Goal: Information Seeking & Learning: Learn about a topic

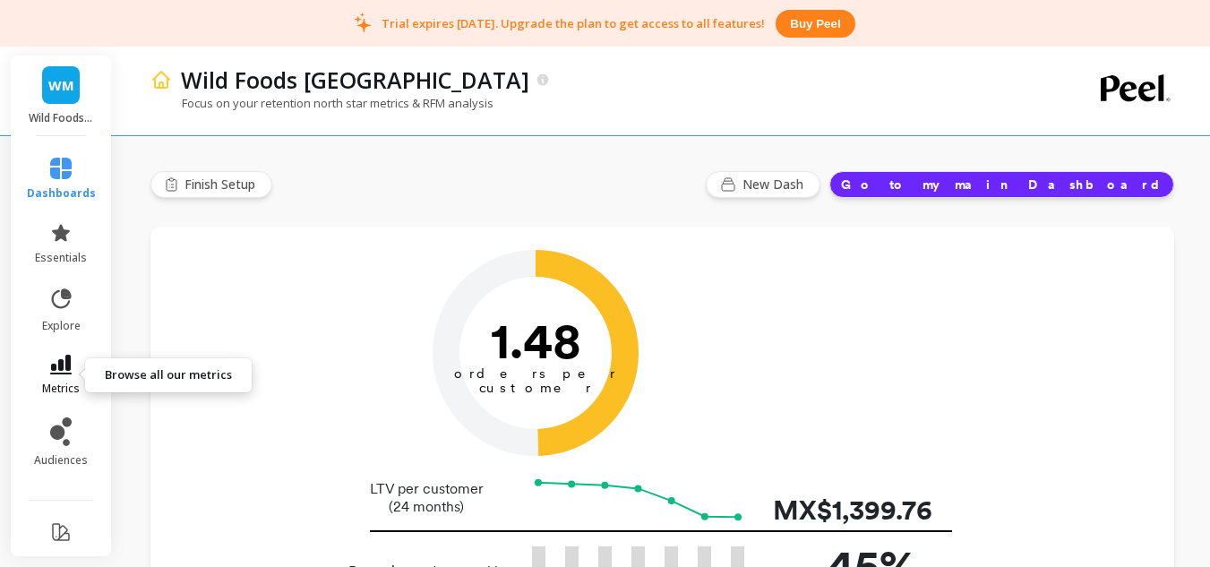
click at [63, 369] on icon at bounding box center [60, 365] width 21 height 20
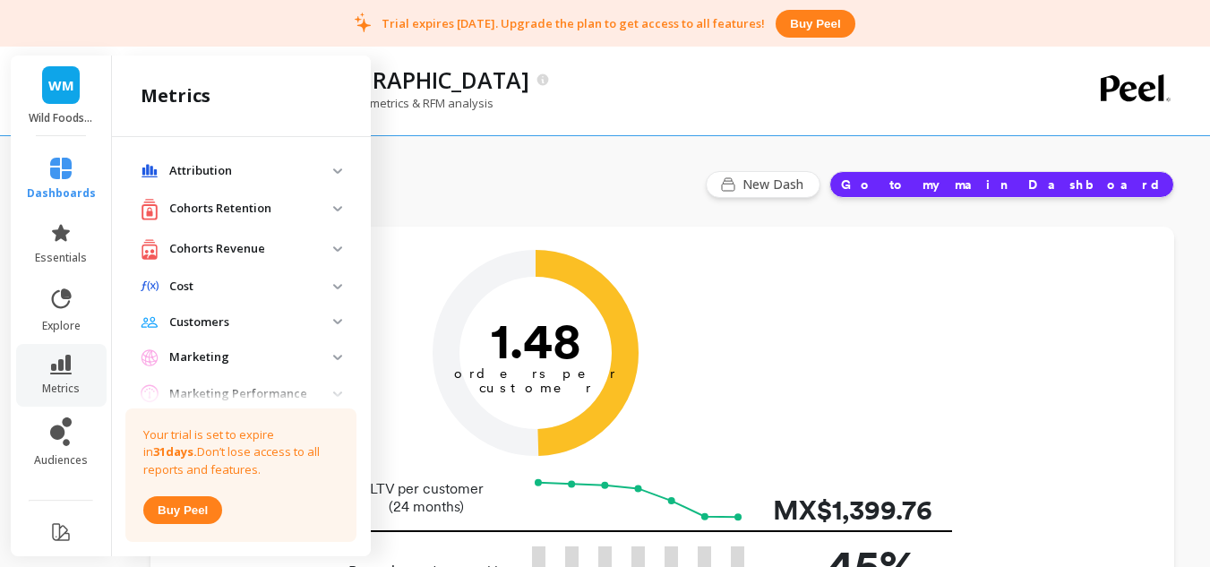
click at [218, 213] on p "Cohorts Retention" at bounding box center [251, 209] width 164 height 18
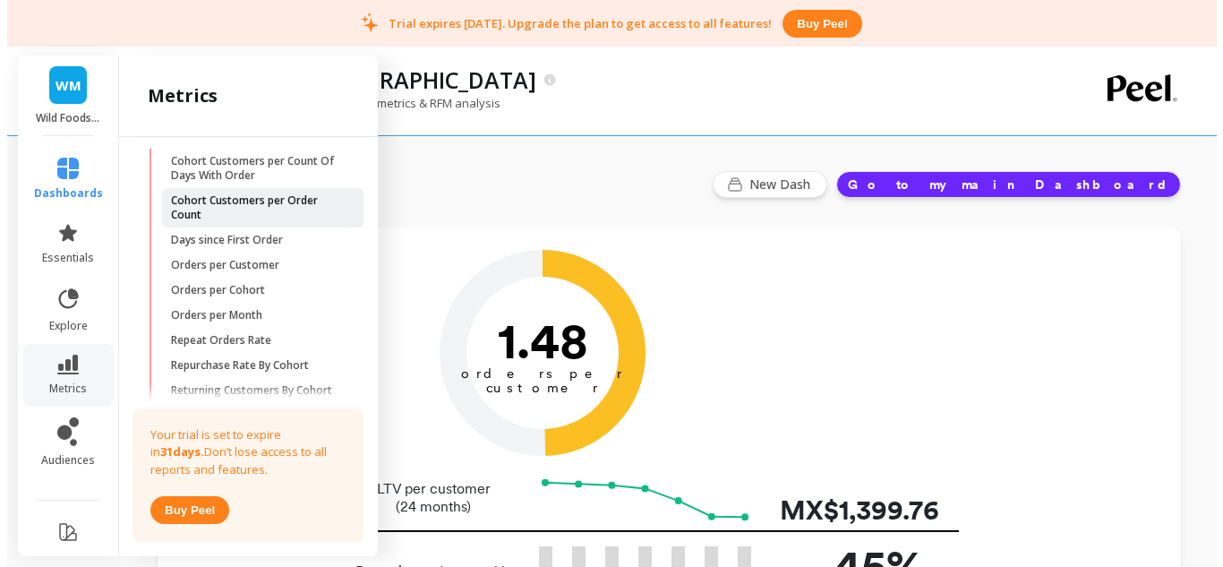
scroll to position [179, 0]
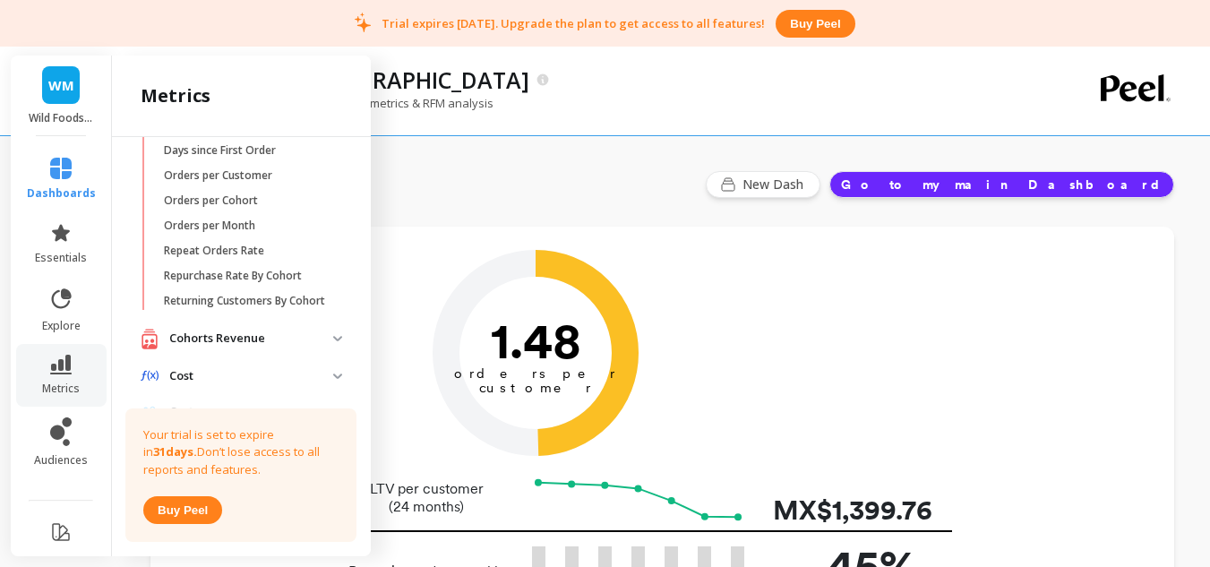
click at [268, 283] on link "Repurchase Rate By Cohort" at bounding box center [255, 275] width 201 height 25
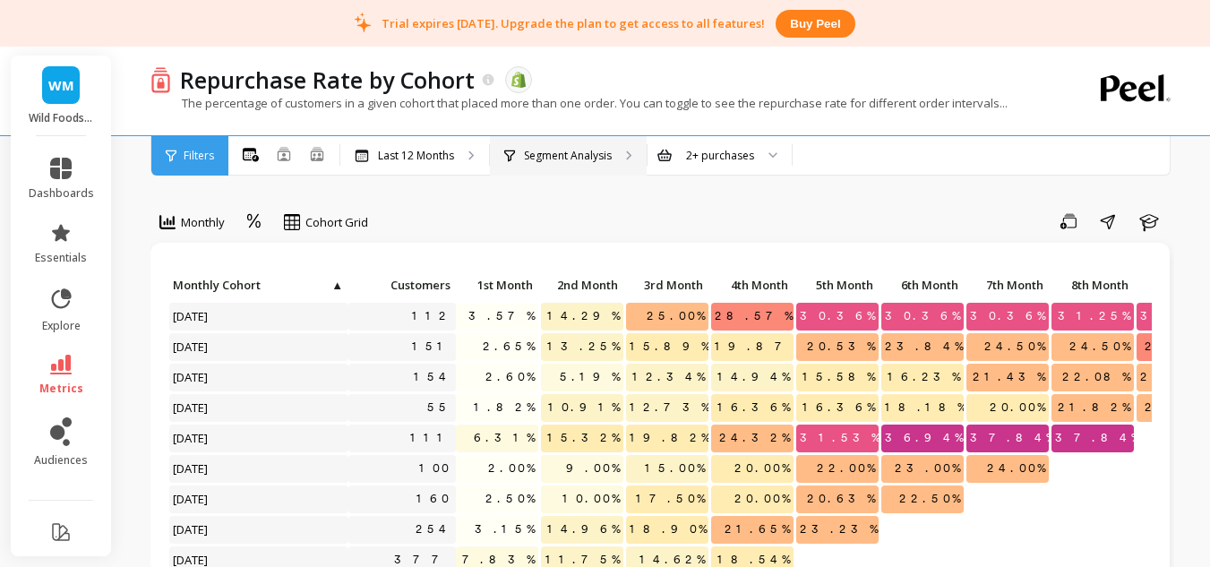
click at [548, 164] on div "Segment Analysis" at bounding box center [568, 155] width 157 height 39
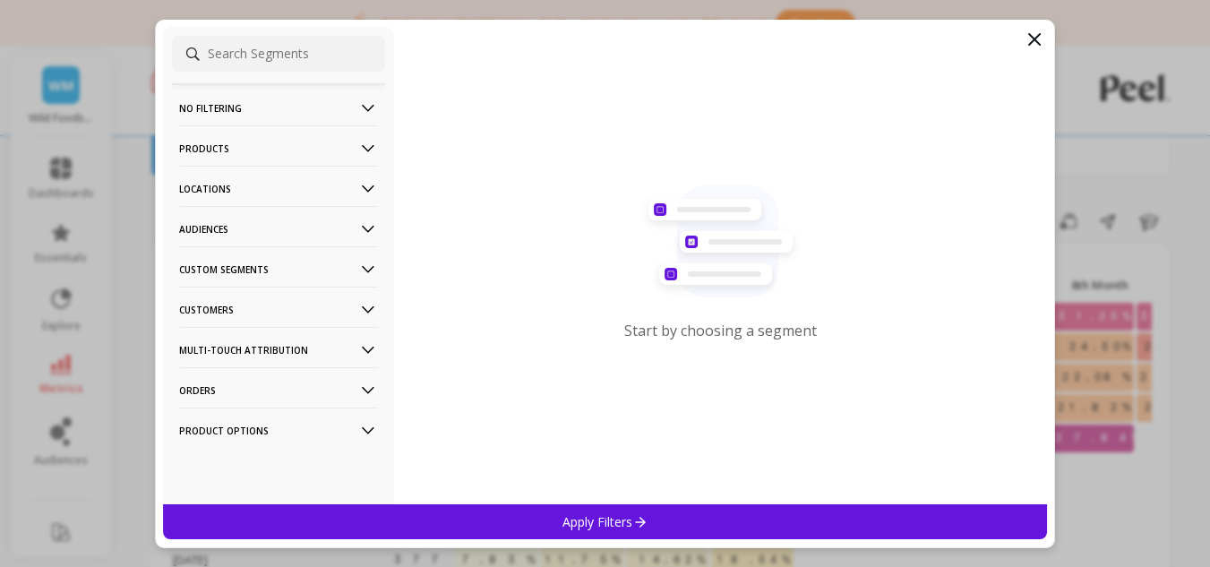
click at [296, 152] on p "Products" at bounding box center [278, 148] width 199 height 46
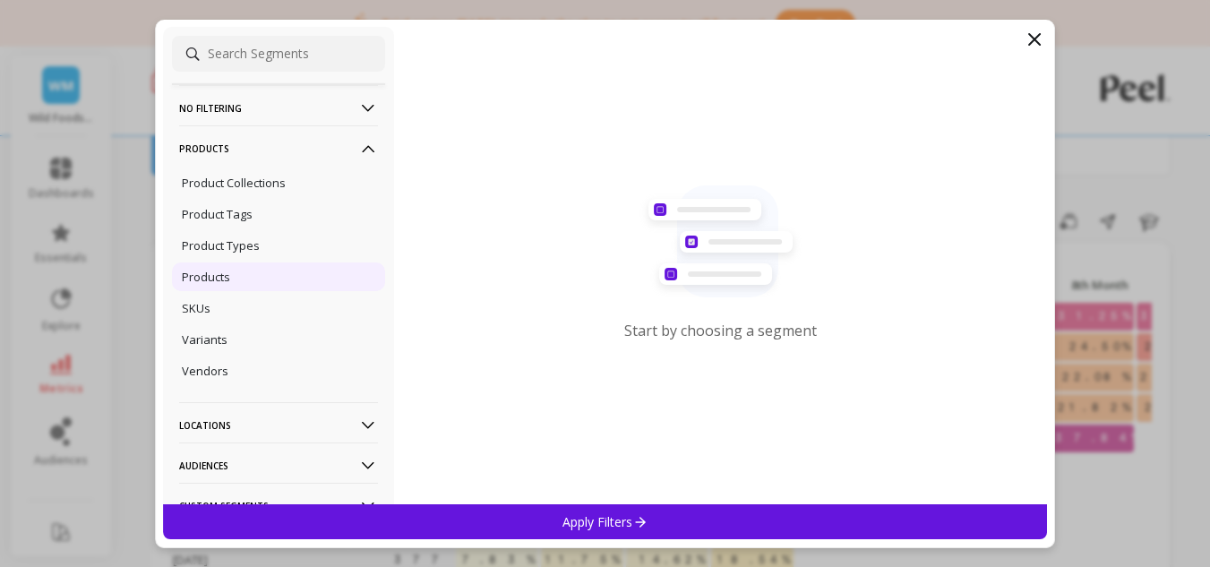
click at [258, 282] on div "Products" at bounding box center [278, 276] width 213 height 29
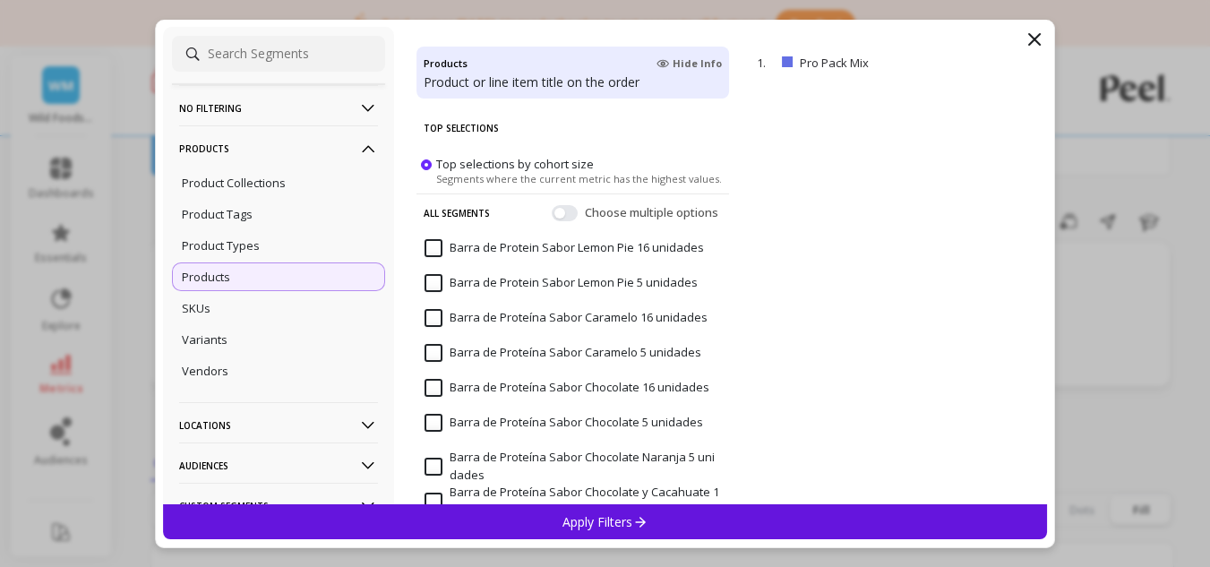
click at [562, 222] on div "All Segments Choose multiple options" at bounding box center [572, 212] width 313 height 38
click at [560, 215] on button "button" at bounding box center [565, 212] width 26 height 16
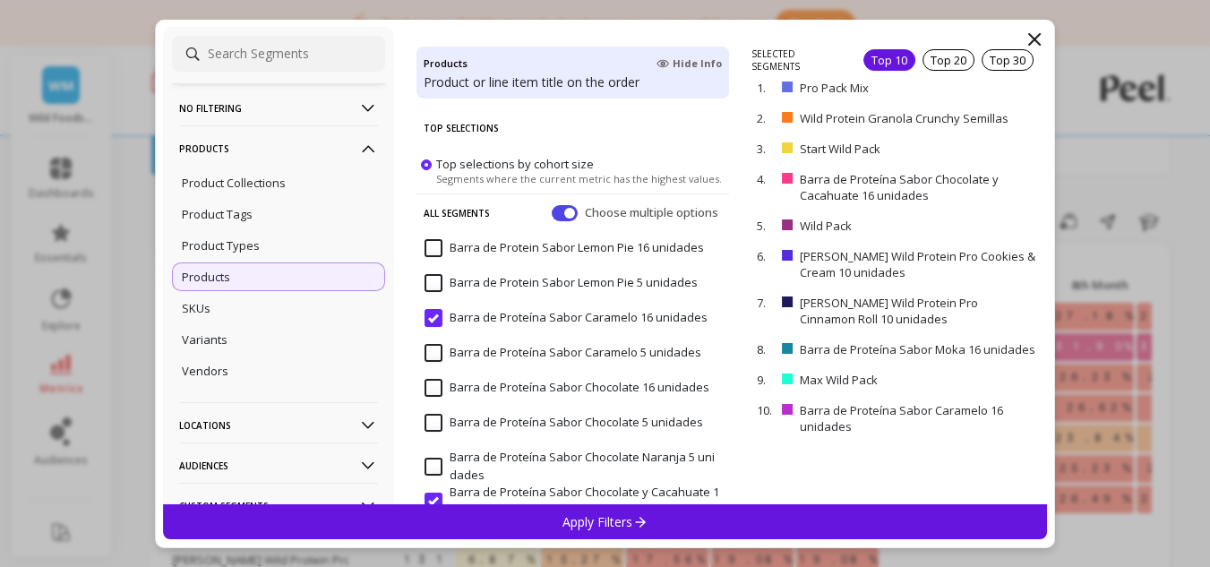
click at [441, 314] on input "Barra de Proteína Sabor Caramelo 16 unidades" at bounding box center [565, 318] width 283 height 18
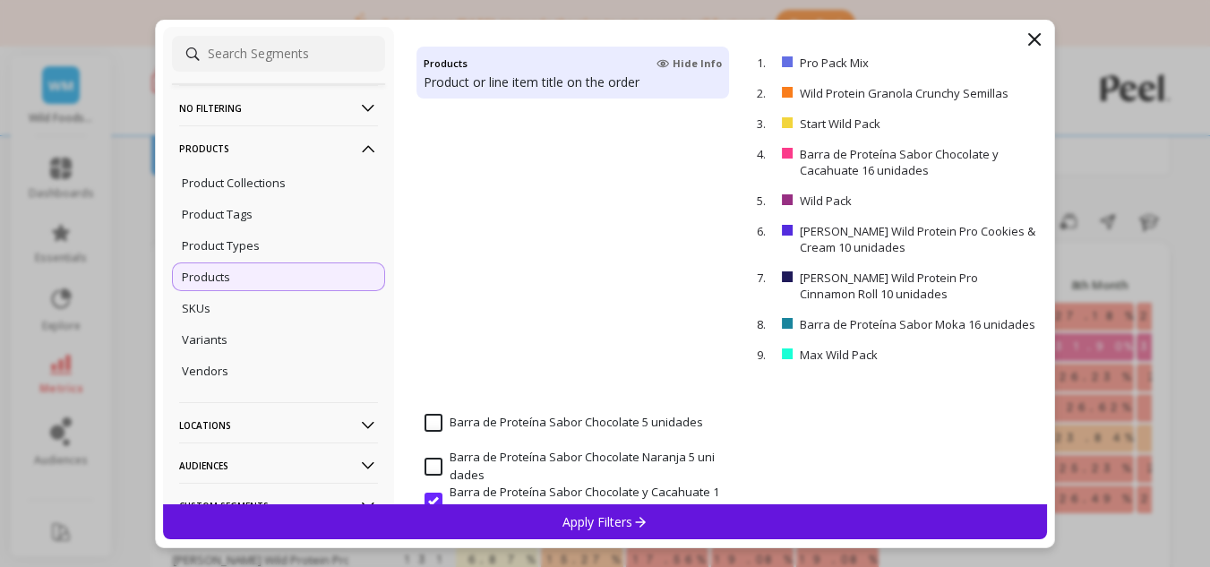
scroll to position [90, 0]
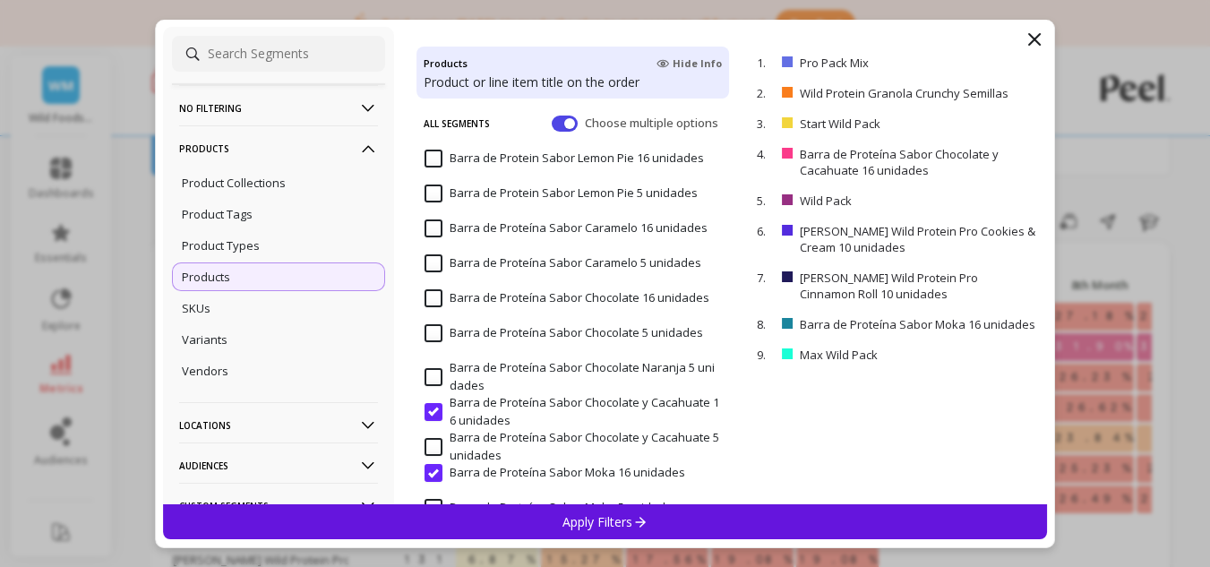
click at [435, 412] on input "Barra de Proteína Sabor Chocolate y Cacahuate 16 unidades" at bounding box center [572, 411] width 296 height 35
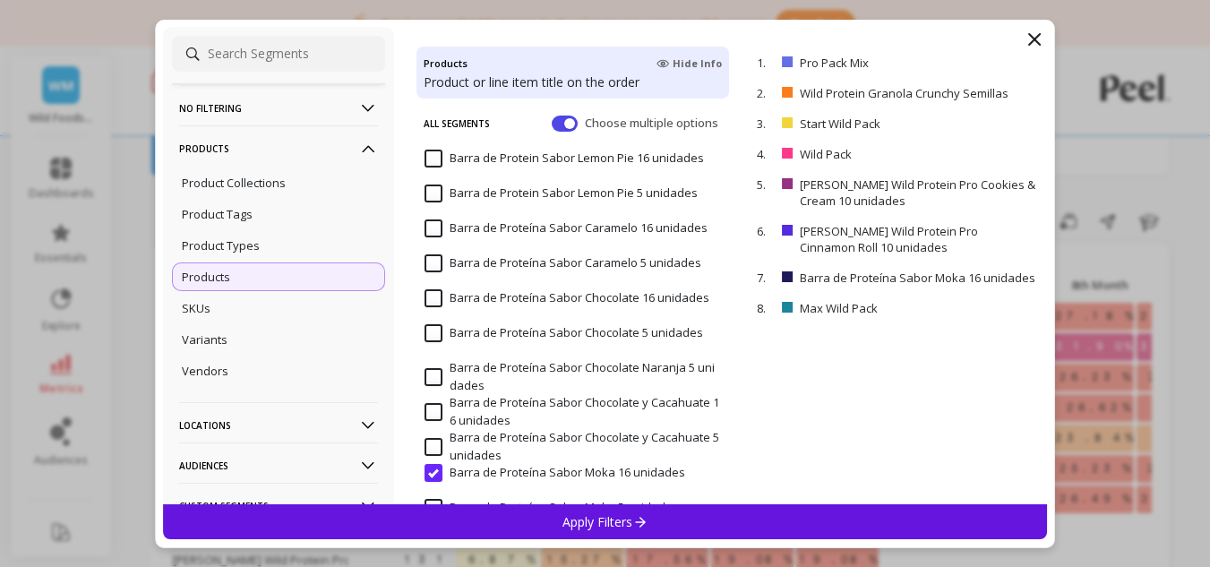
click at [439, 467] on input "Barra de Proteína Sabor Moka 16 unidades" at bounding box center [554, 473] width 261 height 18
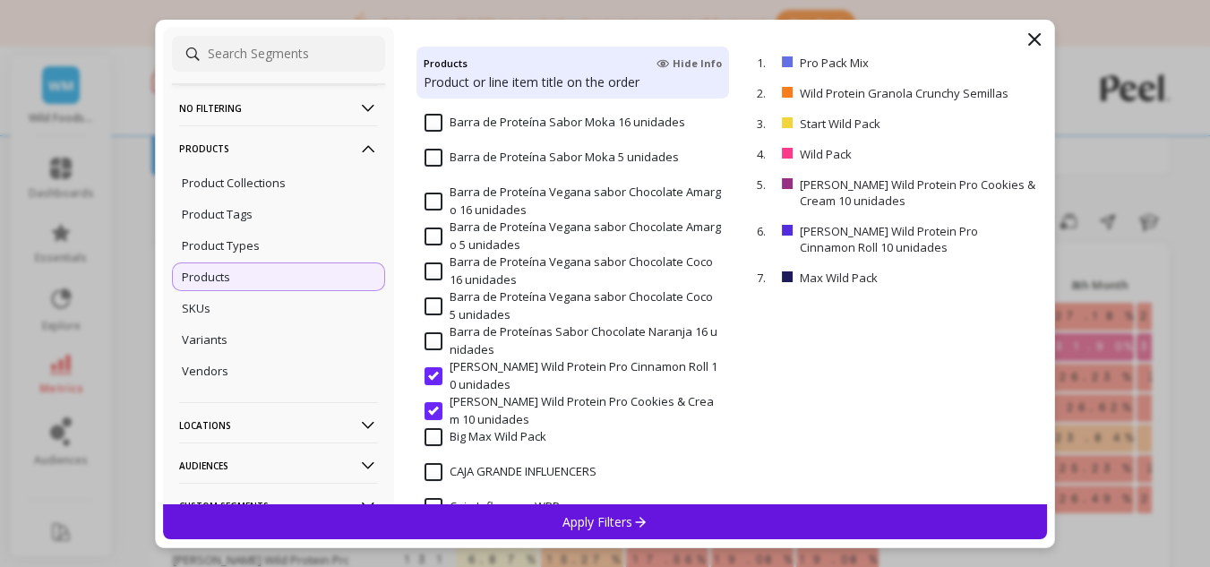
scroll to position [448, 0]
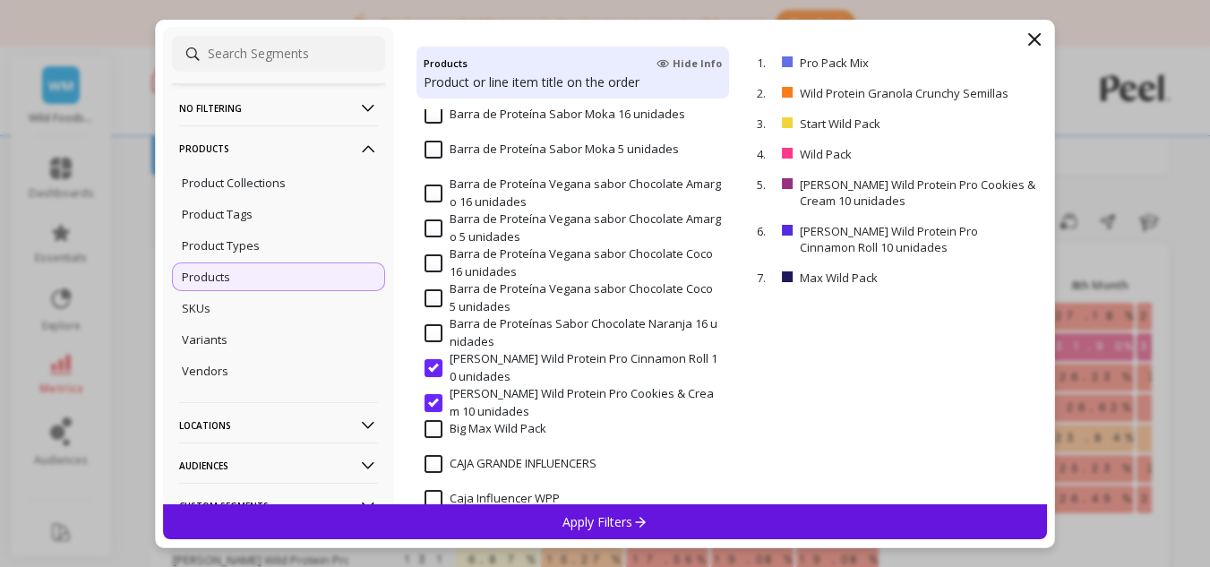
click at [433, 375] on input "Barrita Wild Protein Pro Cinnamon Roll 10 unidades" at bounding box center [572, 367] width 296 height 35
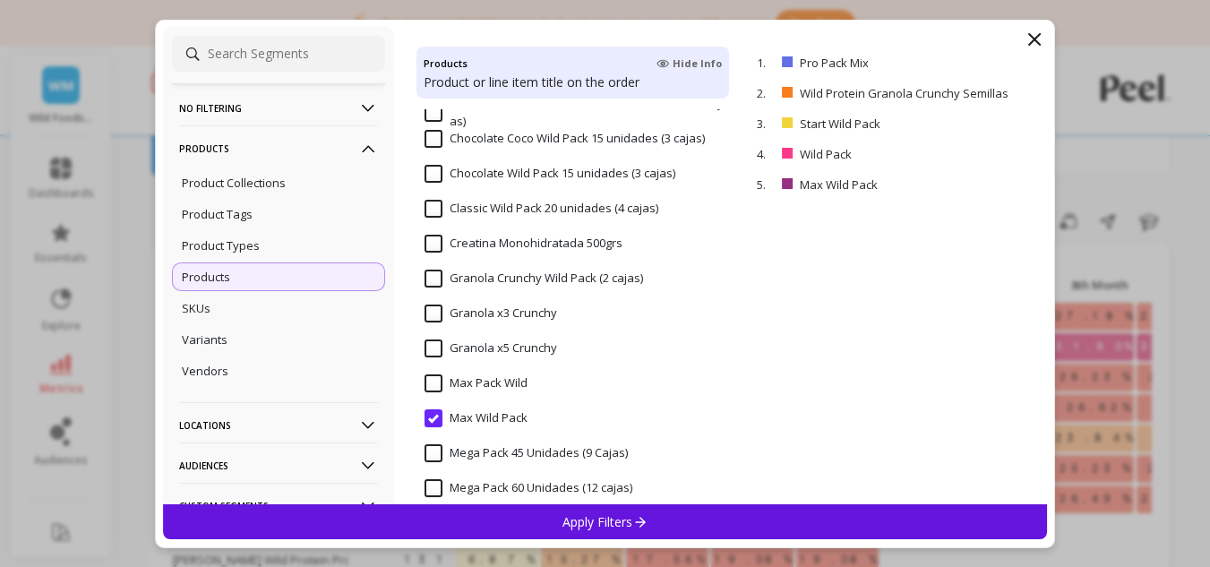
scroll to position [1075, 0]
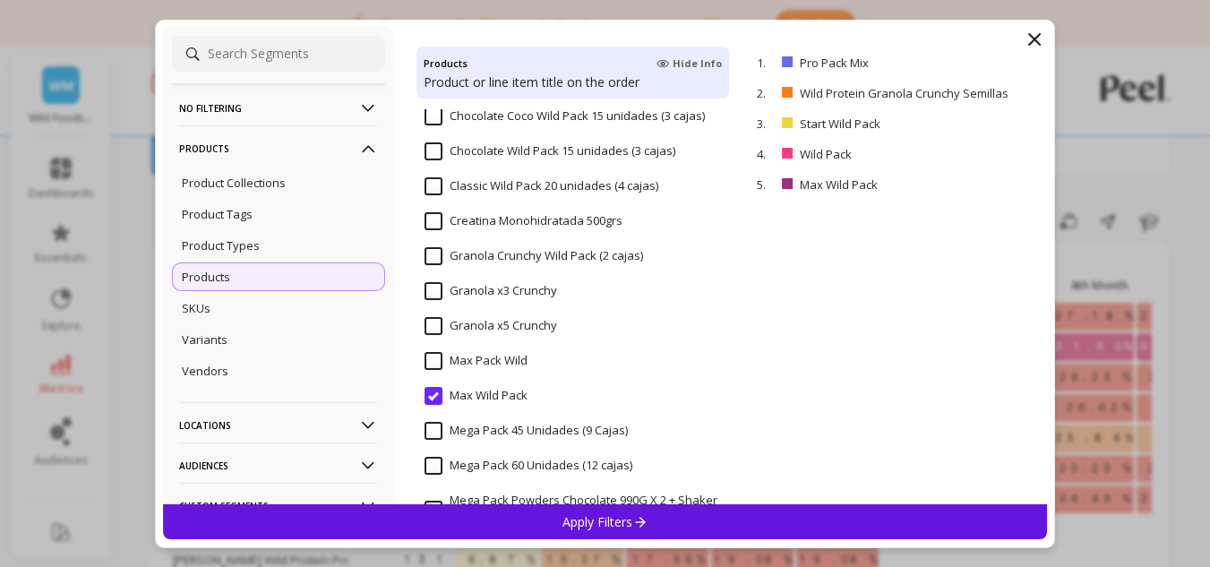
click at [437, 397] on input "Max Wild Pack" at bounding box center [475, 396] width 103 height 18
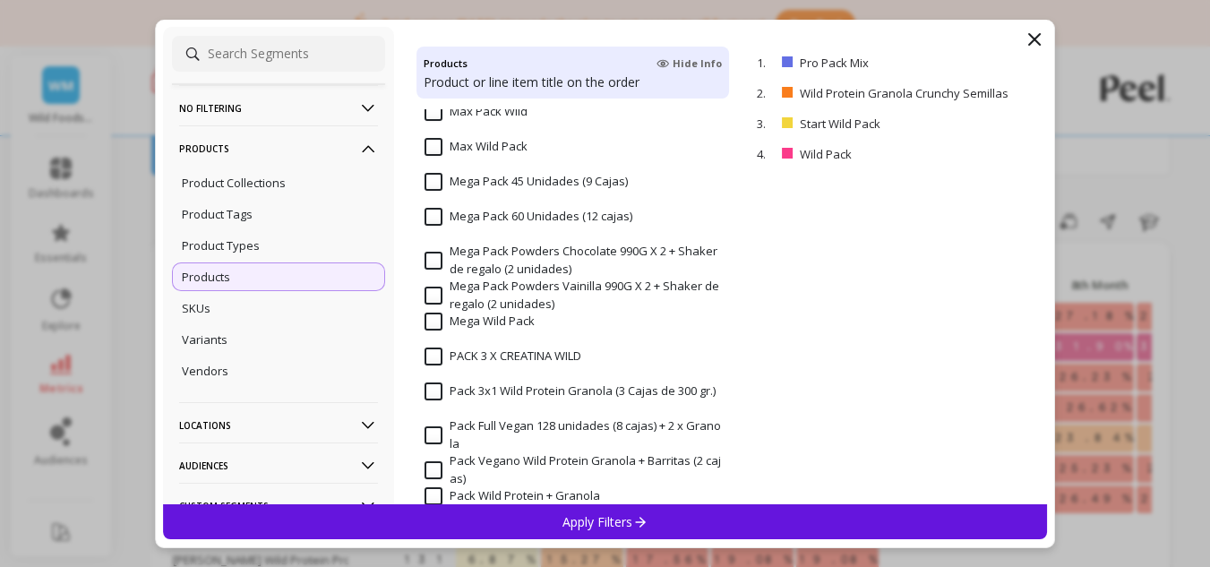
scroll to position [1343, 0]
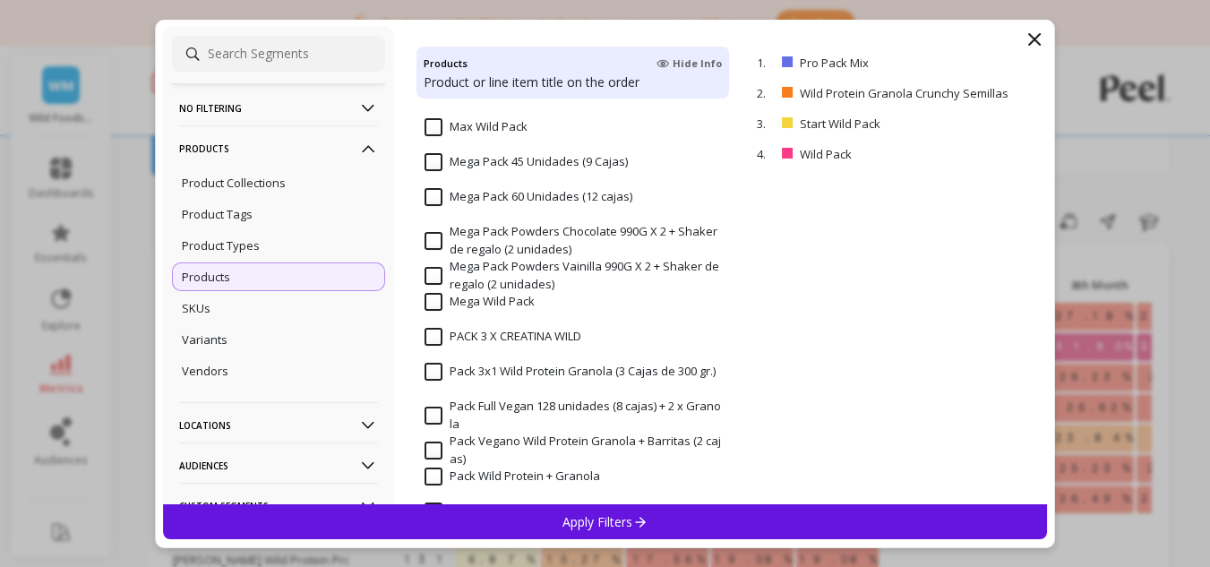
click at [426, 339] on input "PACK 3 X CREATINA WILD" at bounding box center [502, 337] width 157 height 18
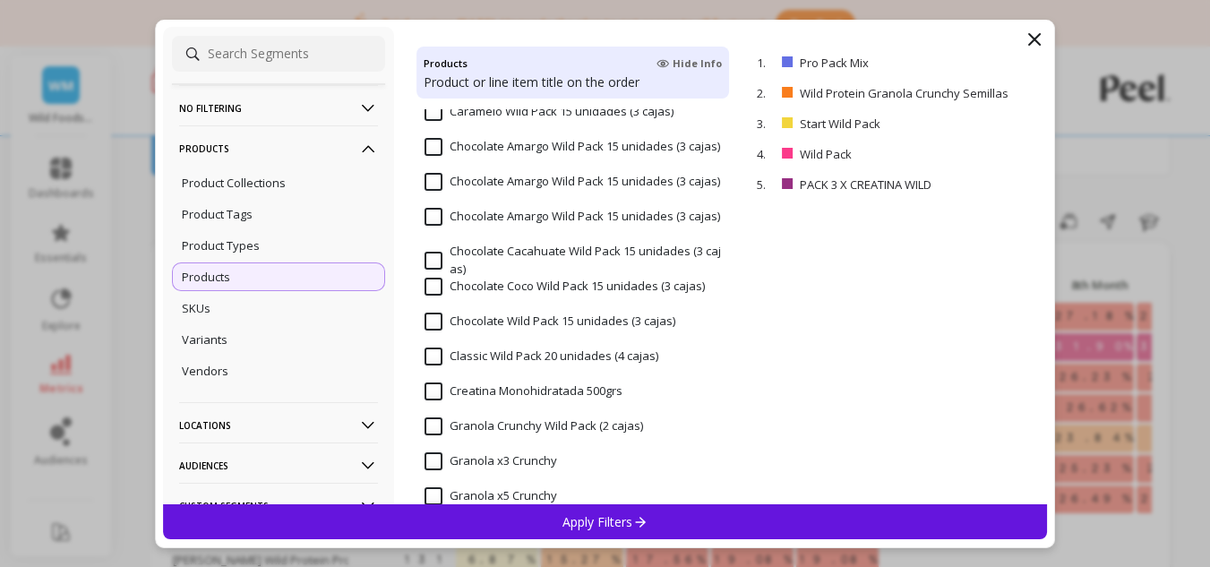
scroll to position [985, 0]
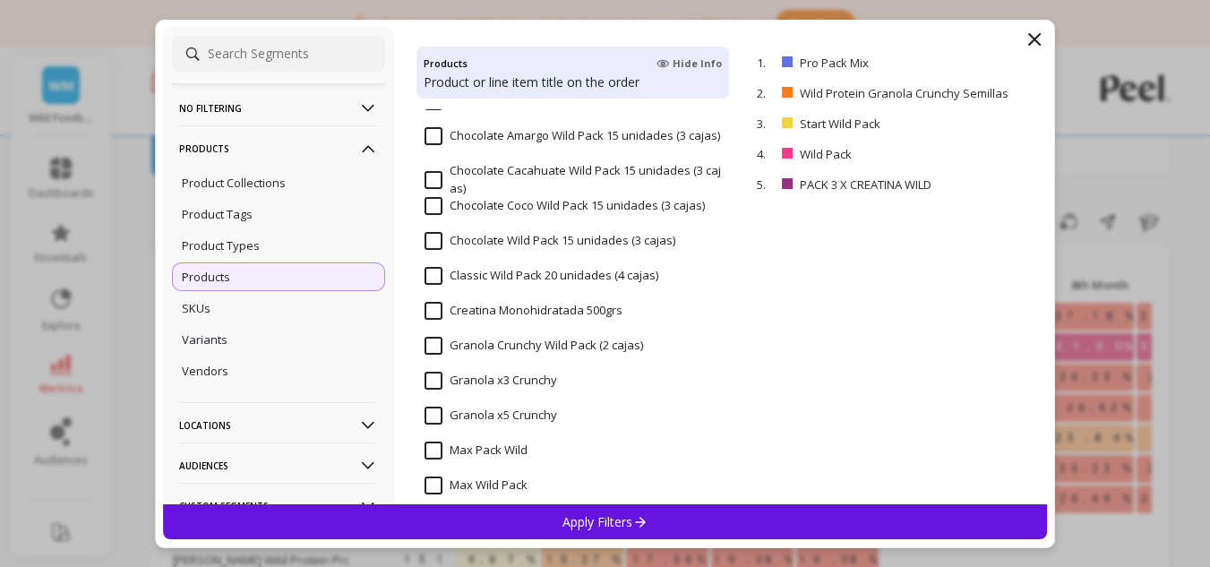
click at [437, 311] on input "Creatina Monohidratada 500grs" at bounding box center [523, 311] width 198 height 18
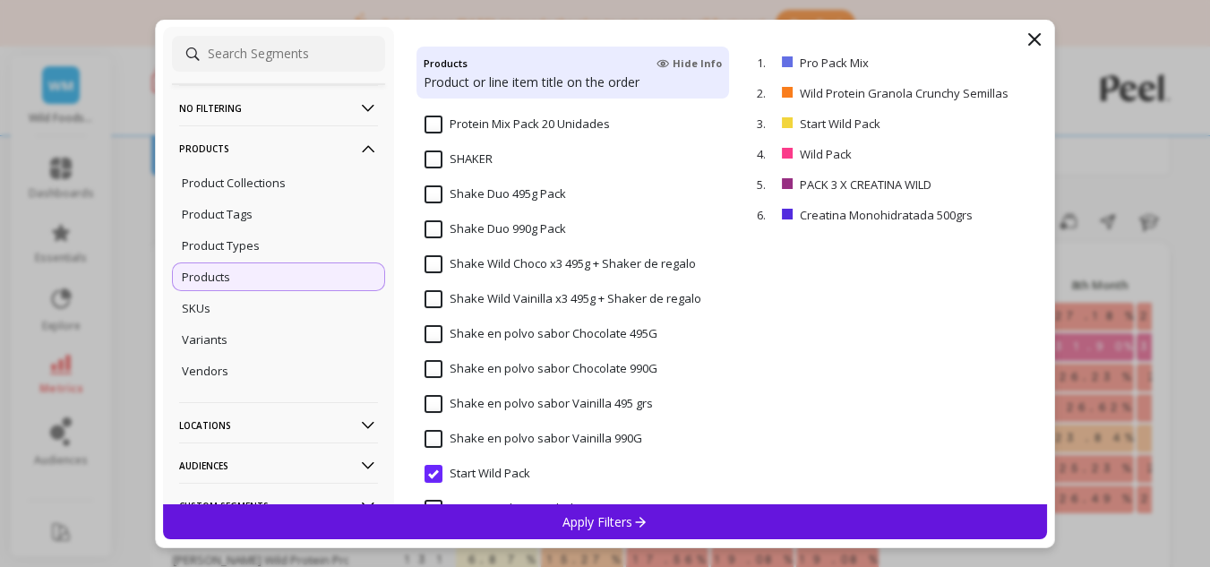
scroll to position [2239, 0]
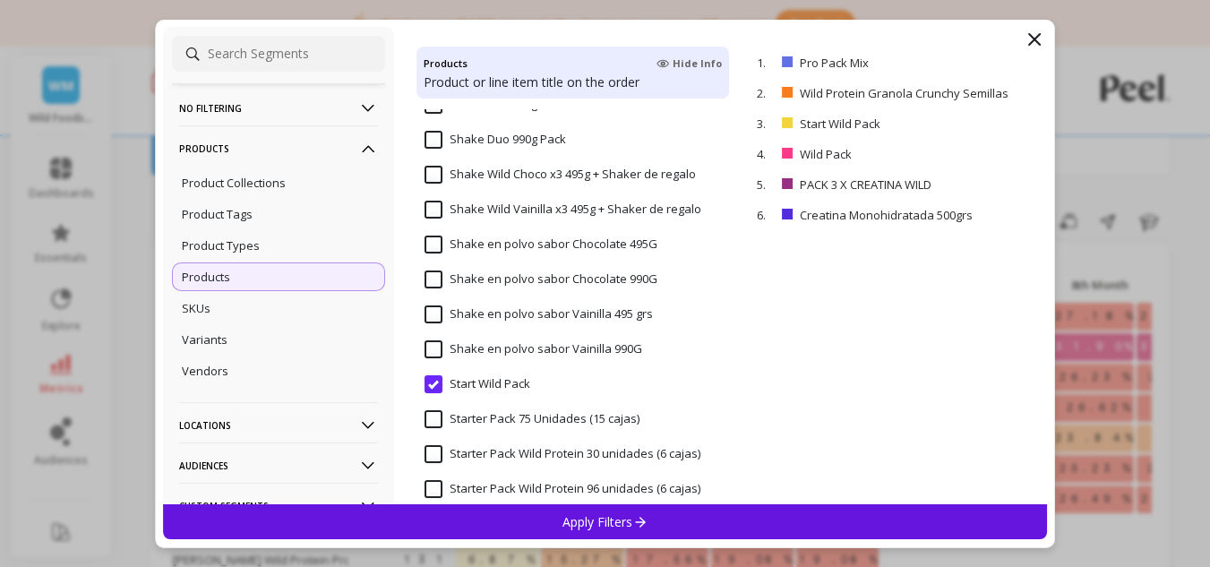
click at [435, 385] on input "Start Wild Pack" at bounding box center [477, 384] width 106 height 18
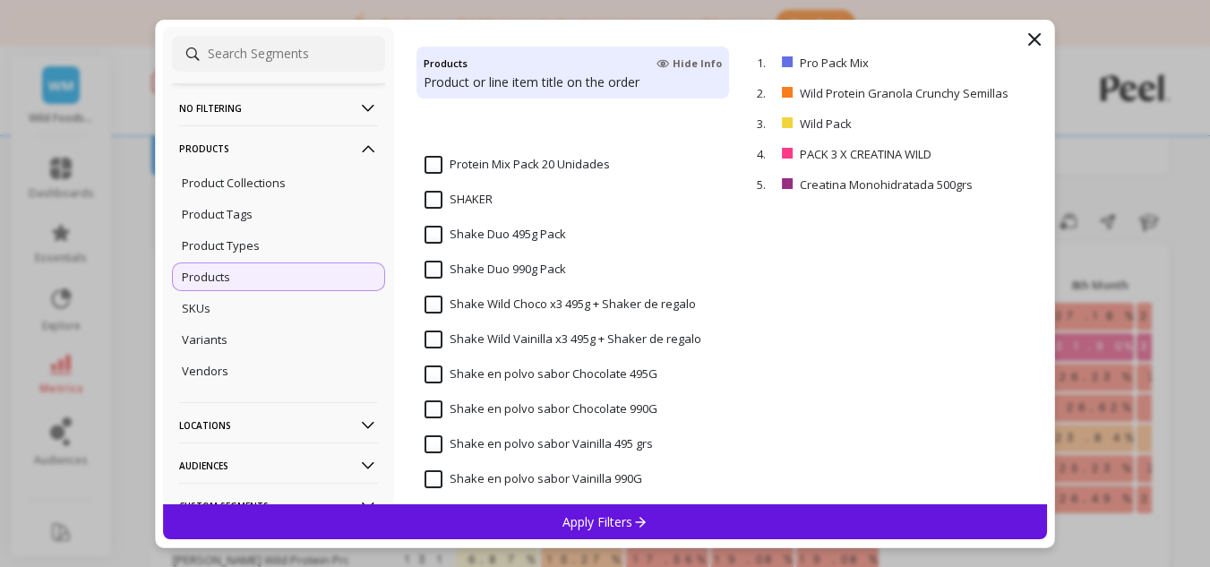
scroll to position [1970, 0]
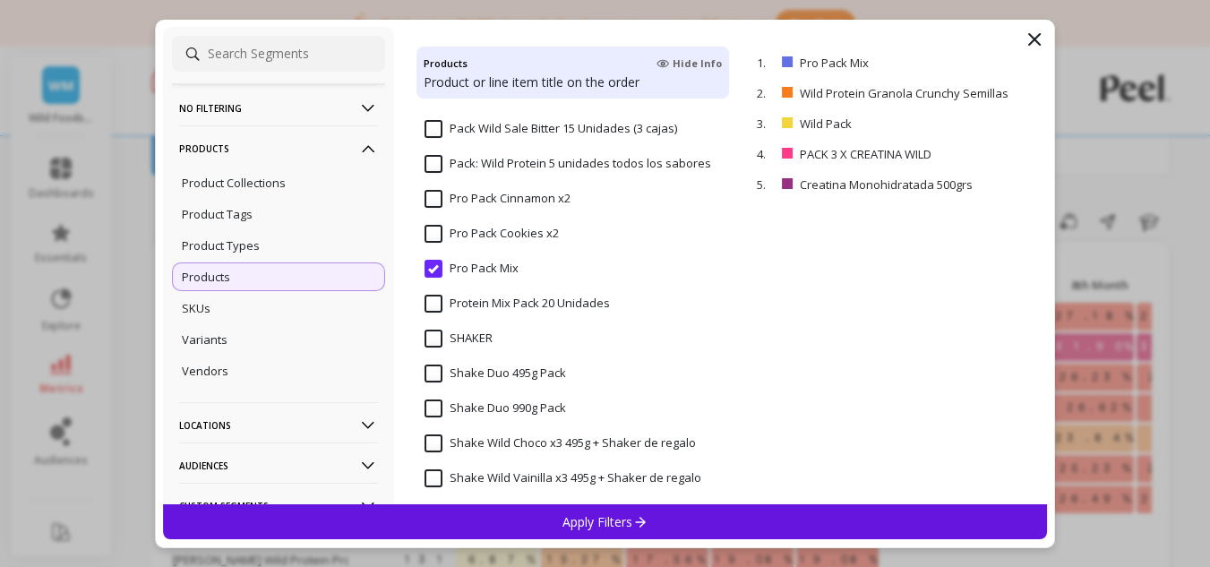
click at [431, 269] on input "Pro Pack Mix" at bounding box center [471, 269] width 94 height 18
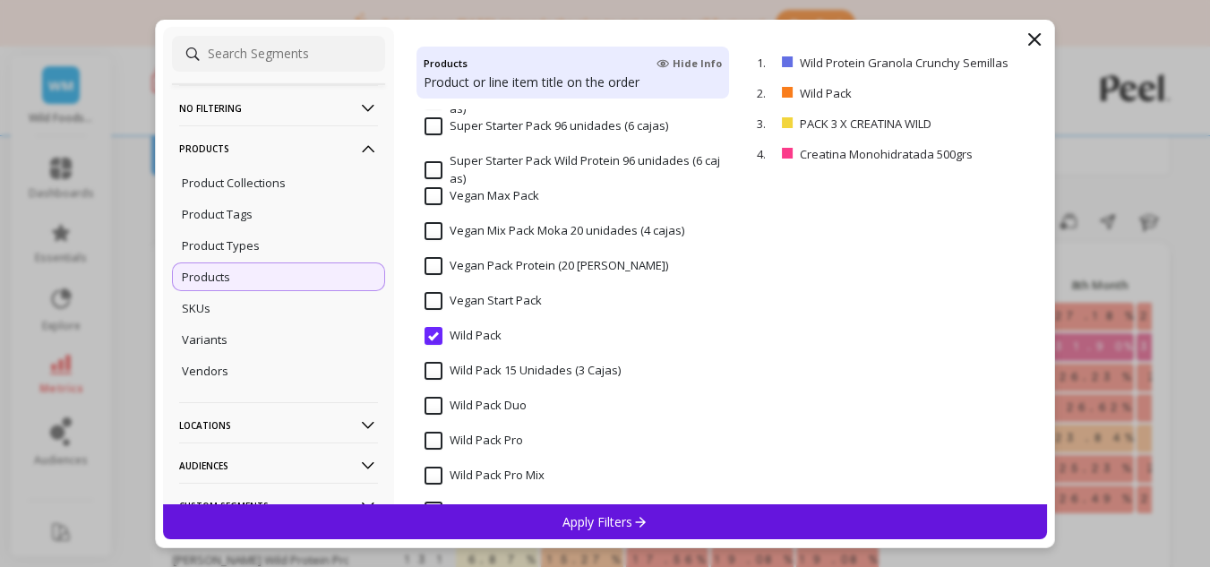
scroll to position [2866, 0]
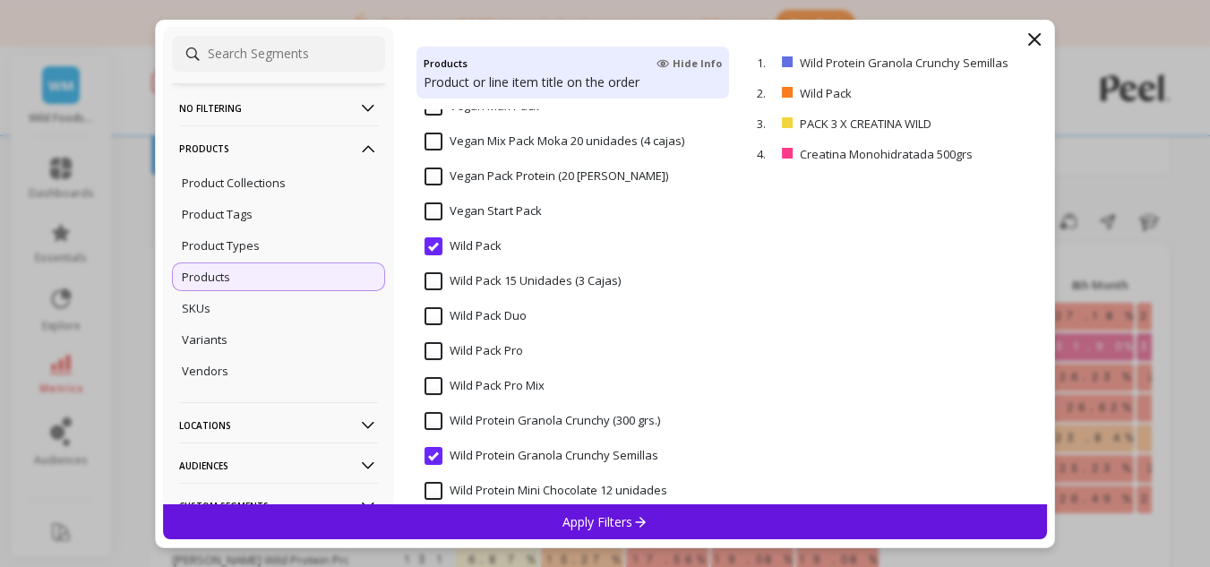
click at [438, 251] on input "Wild Pack" at bounding box center [462, 246] width 77 height 18
click at [433, 451] on input "Wild Protein Granola Crunchy Semillas" at bounding box center [541, 456] width 234 height 18
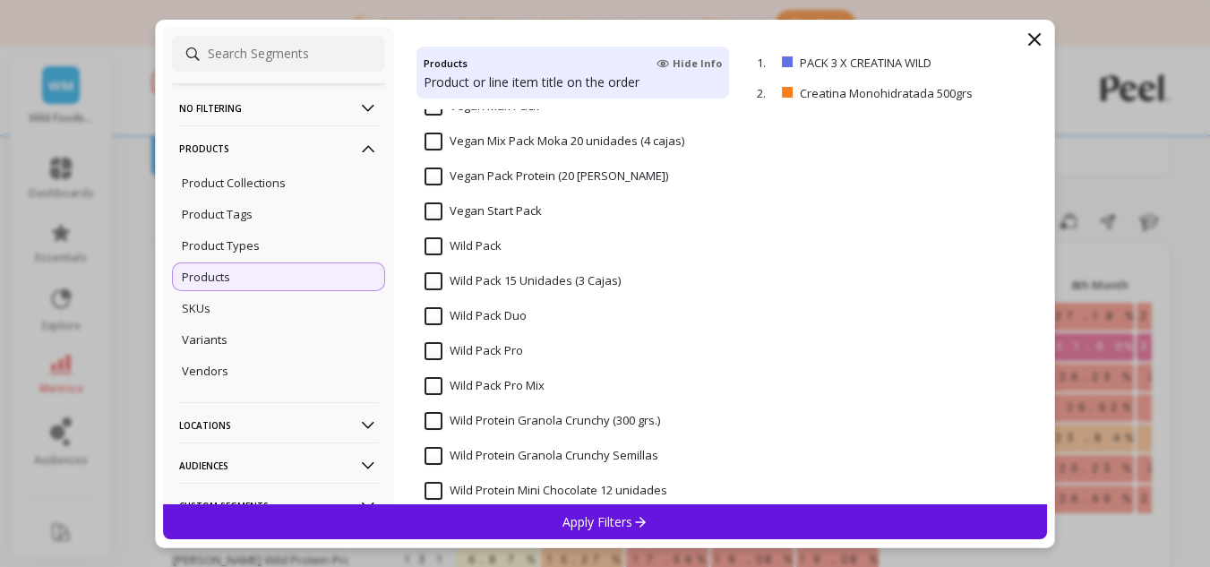
click at [683, 519] on div "Apply Filters" at bounding box center [605, 521] width 885 height 35
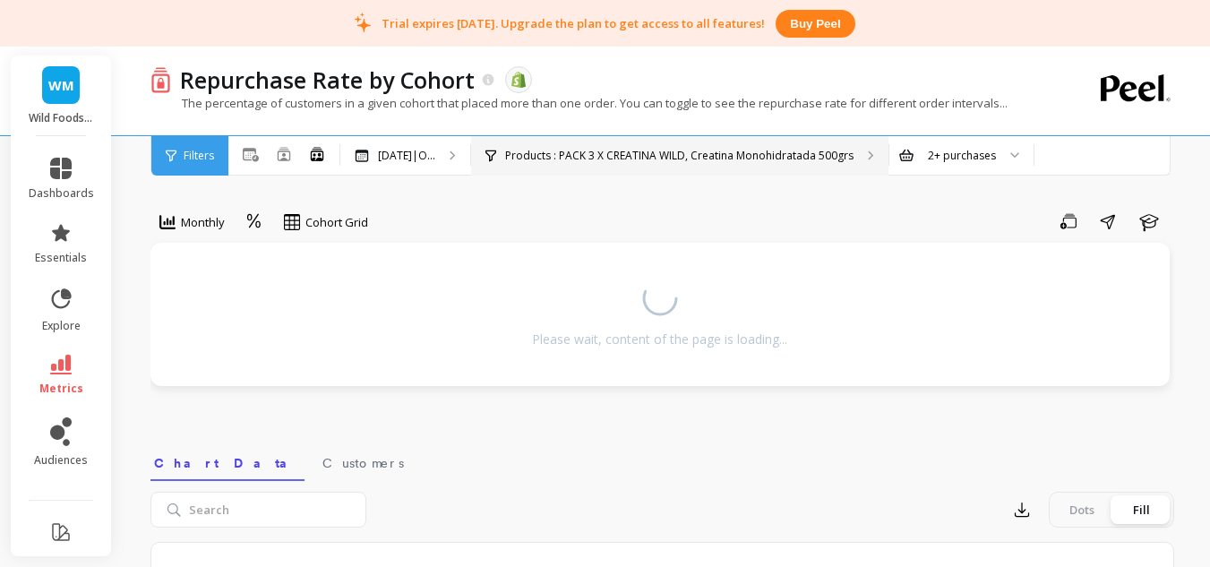
click at [514, 155] on div "Products : PACK 3 X CREATINA WILD, Creatina Monohidratada 500grs" at bounding box center [669, 156] width 368 height 14
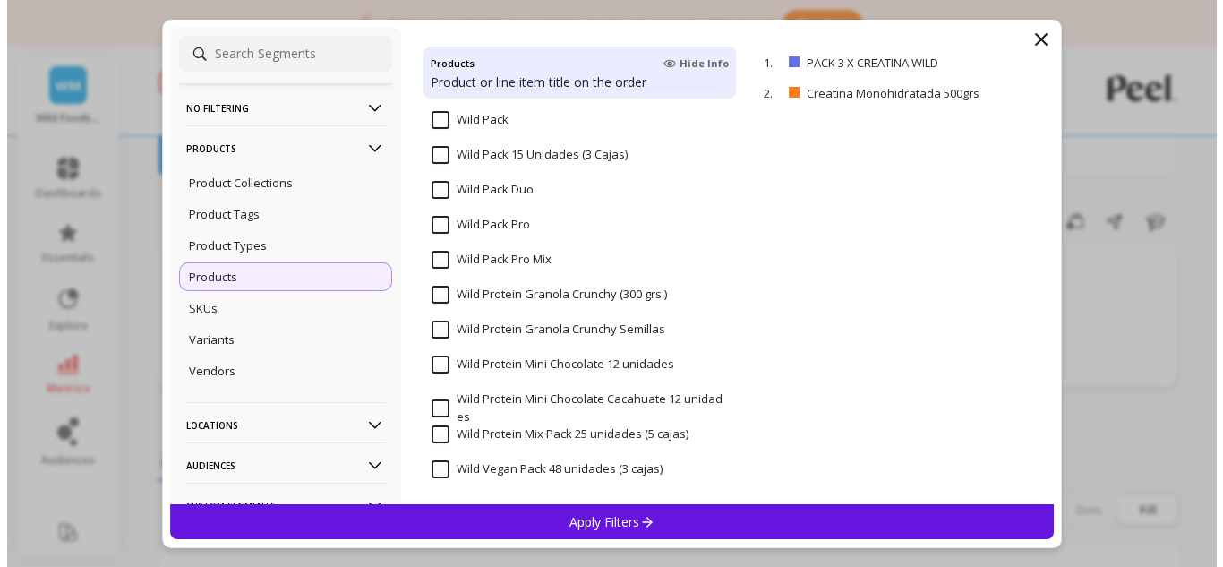
scroll to position [2994, 0]
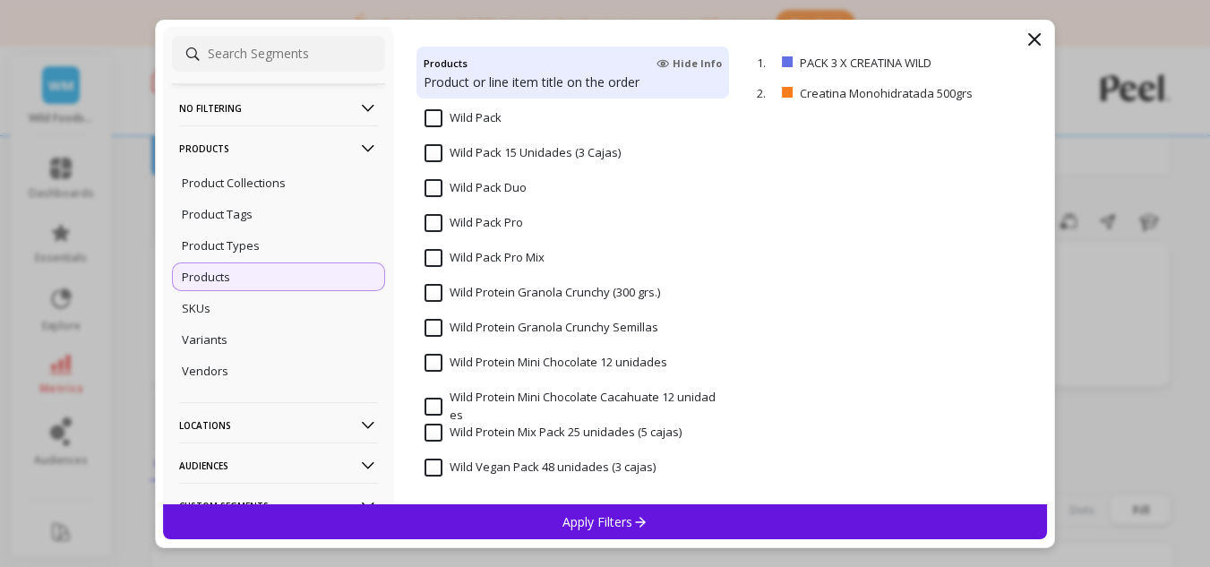
click at [466, 193] on input "Wild Pack Duo" at bounding box center [475, 188] width 102 height 18
click at [470, 223] on input "Wild Pack Pro" at bounding box center [473, 223] width 99 height 18
click at [628, 523] on p "Apply Filters" at bounding box center [604, 521] width 85 height 17
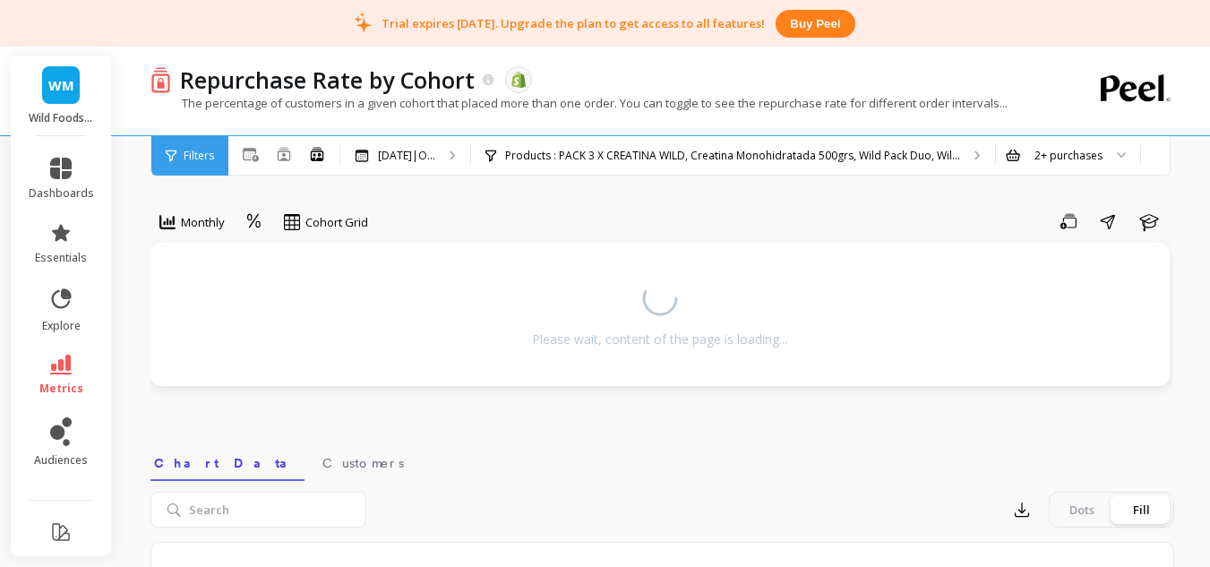
click at [374, 436] on div "Monthly Cohort Grid Save Share Learn Please wait, content of the page is loadin…" at bounding box center [662, 555] width 1024 height 966
click at [418, 169] on div "Sep 2024|O... Sep 2024|Oct 2024|Nov 2024|Dec 2024|Jan 2025|Feb 2025|Mar 2025|Ap…" at bounding box center [405, 155] width 130 height 39
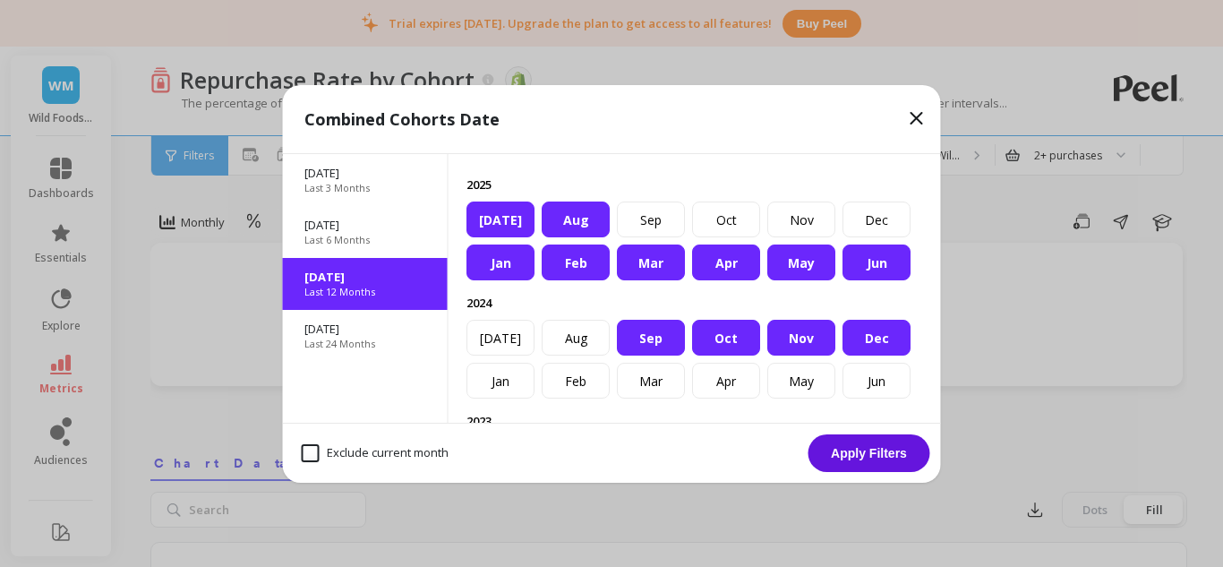
click at [513, 280] on div "Jan" at bounding box center [501, 262] width 68 height 36
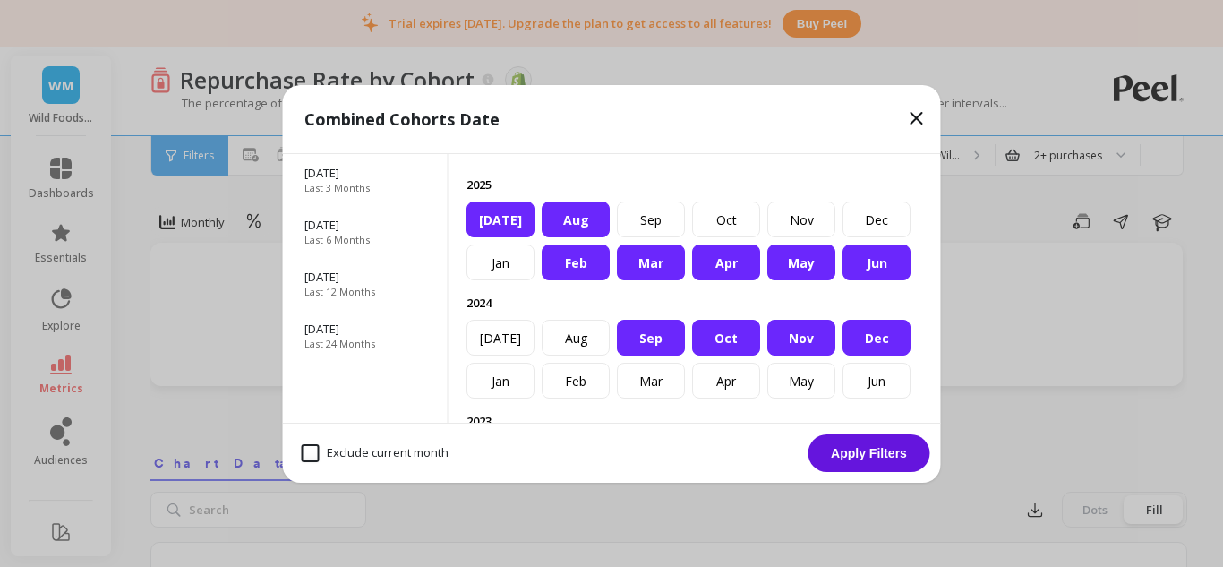
click at [577, 280] on div "Feb" at bounding box center [576, 262] width 68 height 36
click at [644, 280] on div "Mar" at bounding box center [651, 262] width 68 height 36
click at [719, 280] on div "Apr" at bounding box center [726, 262] width 68 height 36
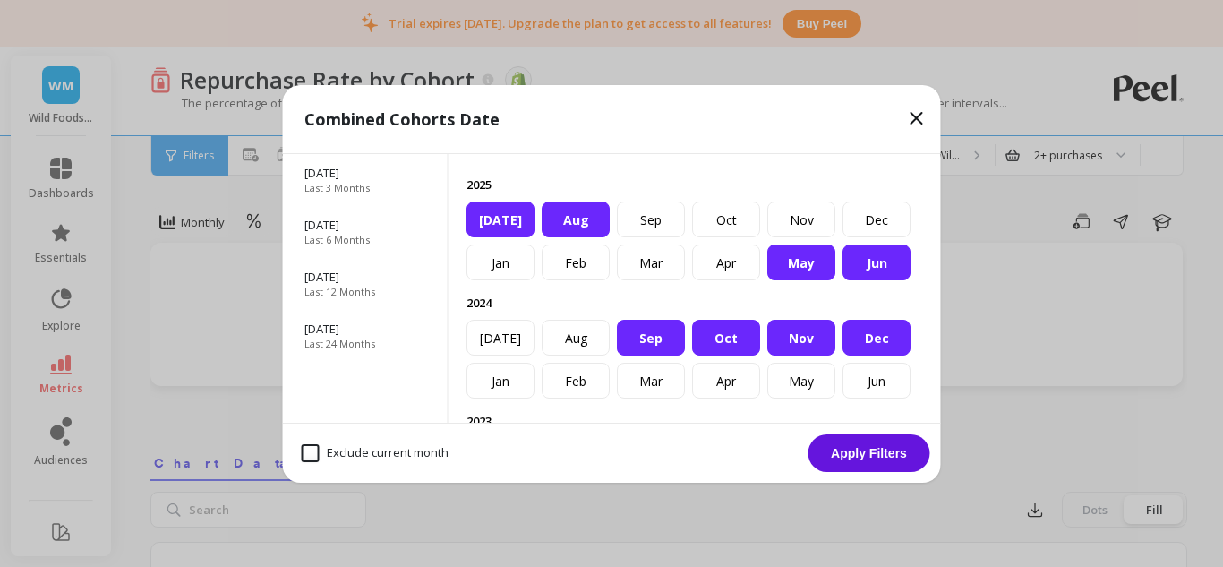
click at [767, 356] on div "Nov" at bounding box center [801, 338] width 68 height 36
click at [843, 356] on div "Dec" at bounding box center [877, 338] width 68 height 36
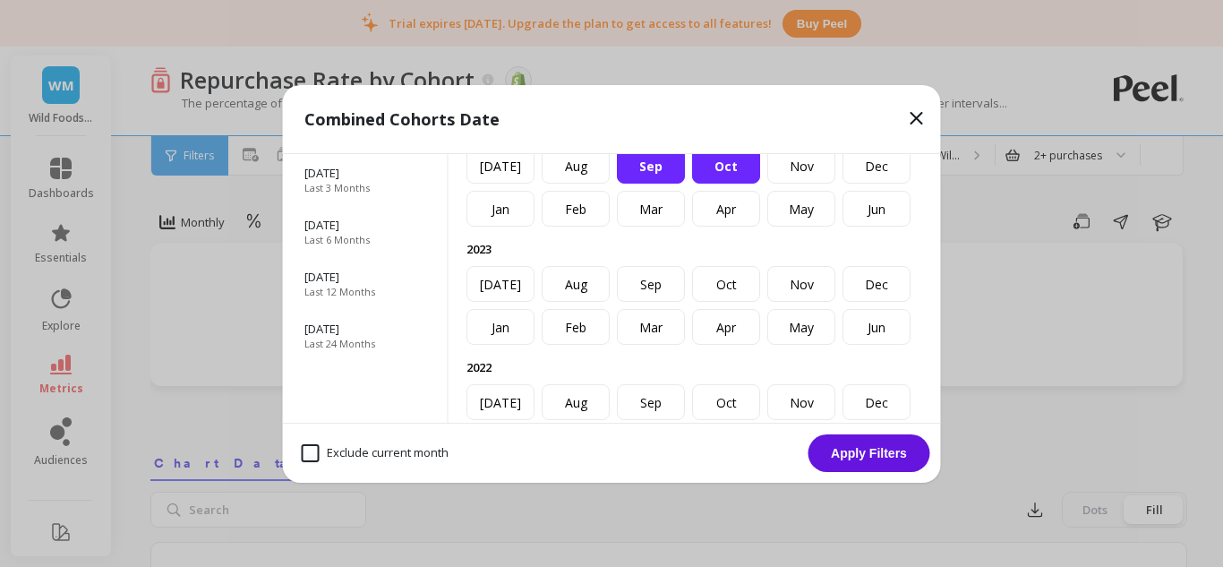
scroll to position [179, 0]
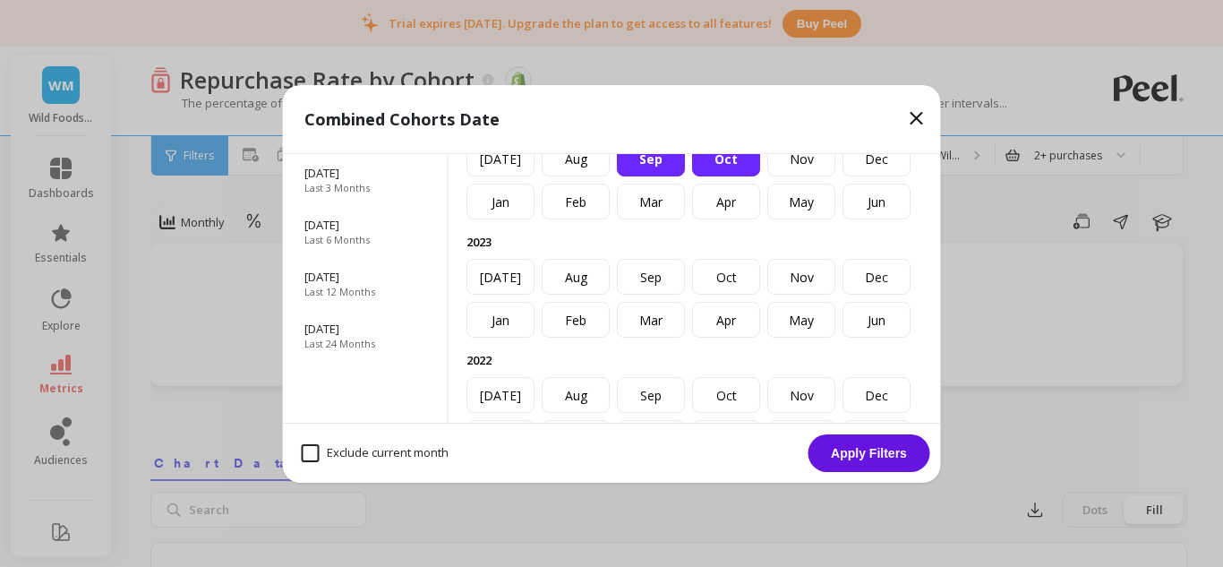
click at [685, 176] on div "Sep" at bounding box center [651, 159] width 68 height 36
click at [760, 176] on div "Oct" at bounding box center [726, 159] width 68 height 36
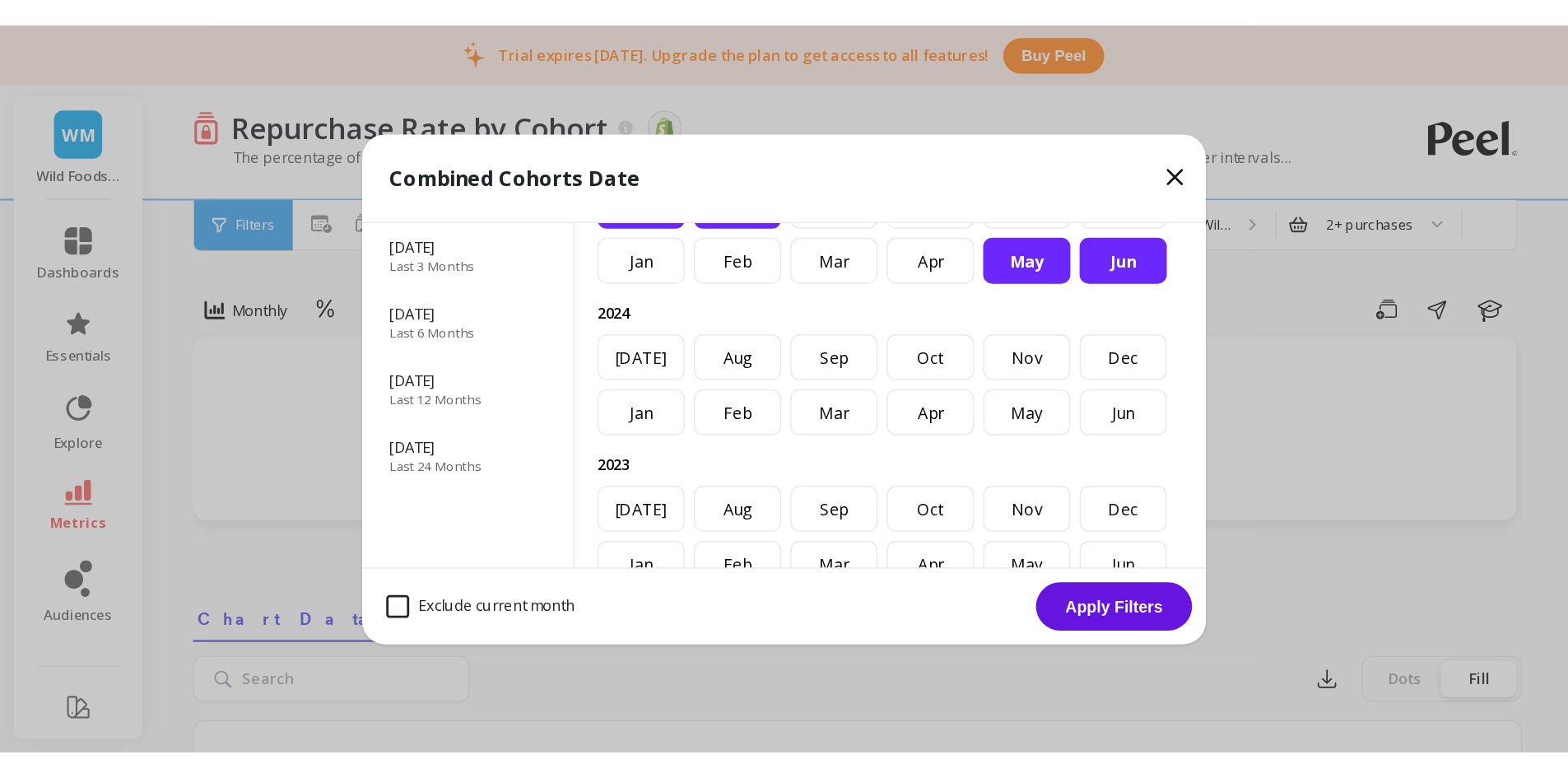
scroll to position [0, 0]
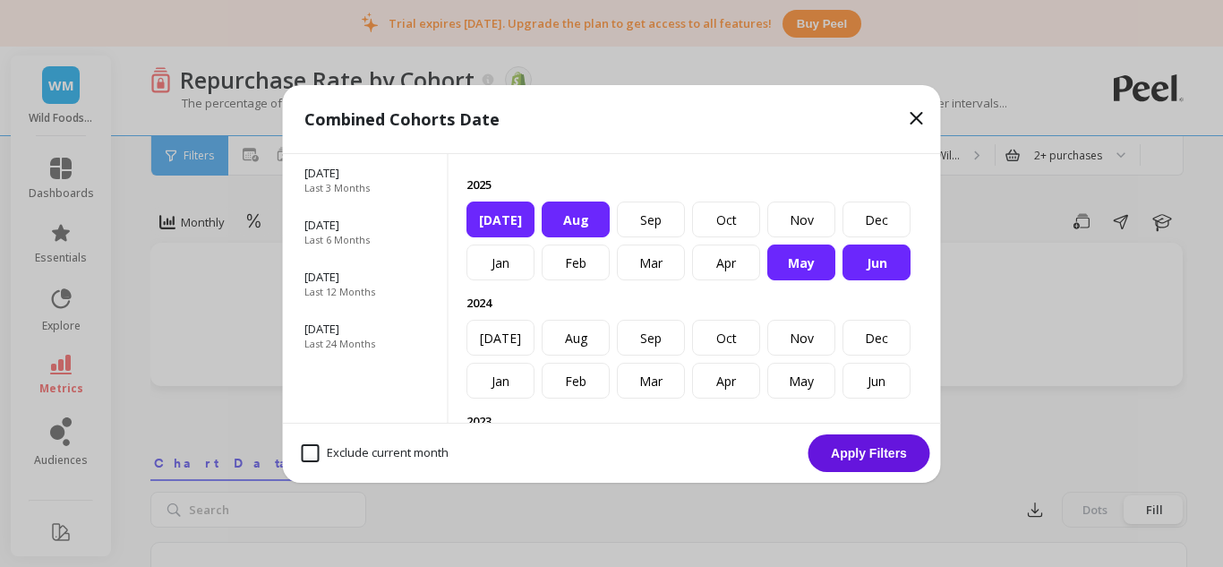
click at [883, 451] on button "Apply Filters" at bounding box center [870, 453] width 122 height 38
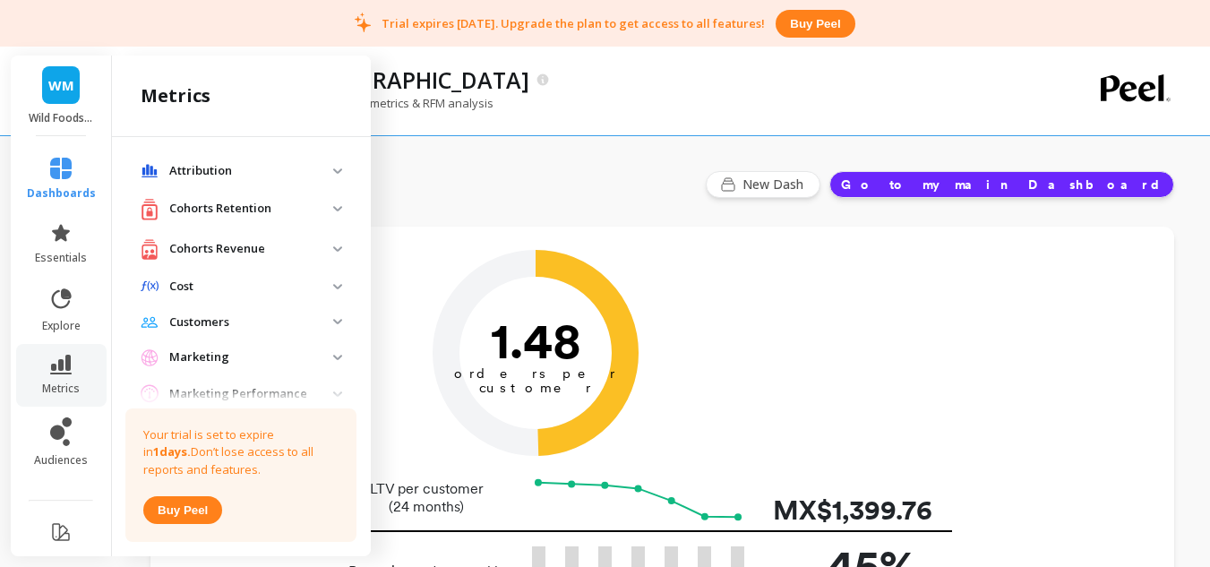
scroll to position [269, 0]
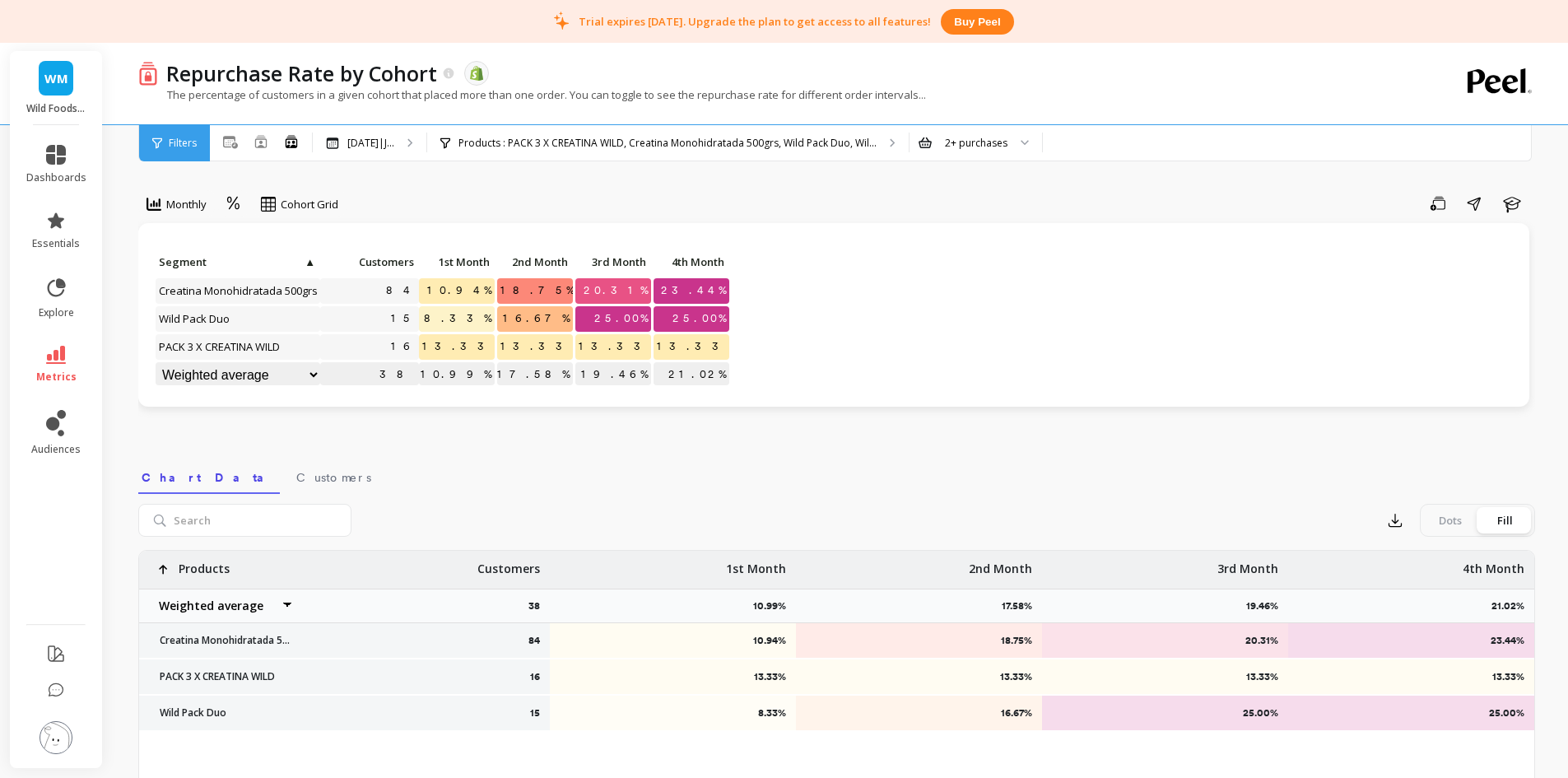
click at [719, 288] on span "23.44%" at bounding box center [694, 291] width 72 height 25
